Goal: Task Accomplishment & Management: Manage account settings

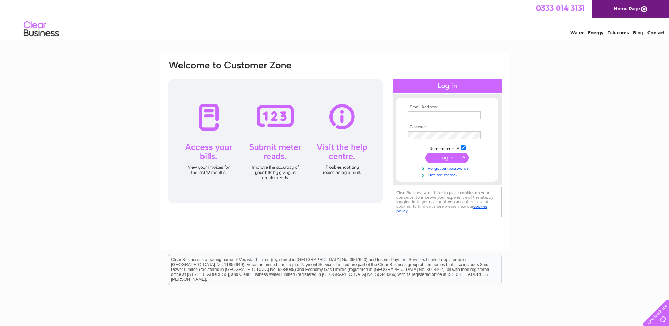
click at [423, 115] on input "text" at bounding box center [444, 115] width 73 height 8
click at [414, 116] on input "text" at bounding box center [444, 115] width 73 height 8
paste input "accountspayable@avmi.com"
type input "accountspayable@avmi.com"
click at [444, 159] on input "submit" at bounding box center [446, 158] width 43 height 10
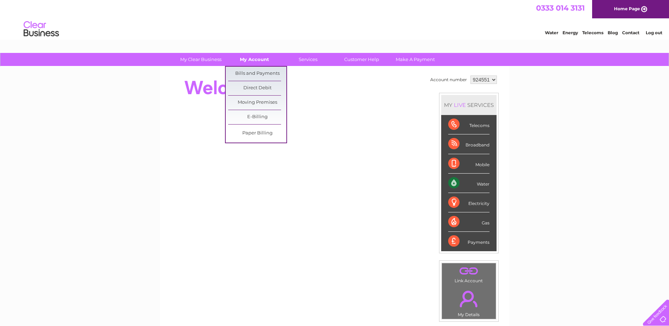
click at [253, 58] on link "My Account" at bounding box center [254, 59] width 58 height 13
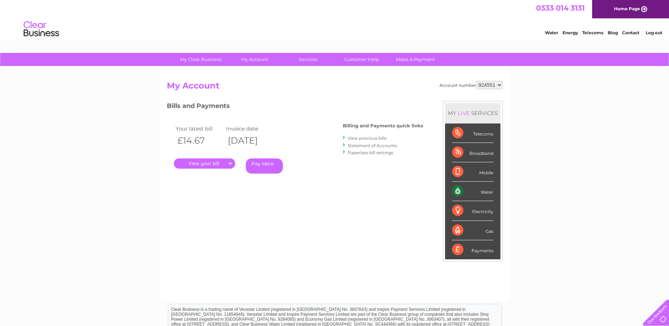
click at [261, 115] on div "Bills and Payments Billing and Payments quick links View previous bills Stateme…" at bounding box center [295, 142] width 256 height 83
click at [209, 162] on link "." at bounding box center [204, 163] width 61 height 10
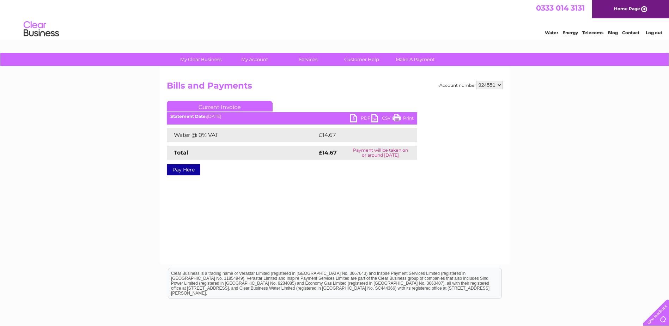
click at [354, 119] on link "PDF" at bounding box center [360, 119] width 21 height 10
